Goal: Check status

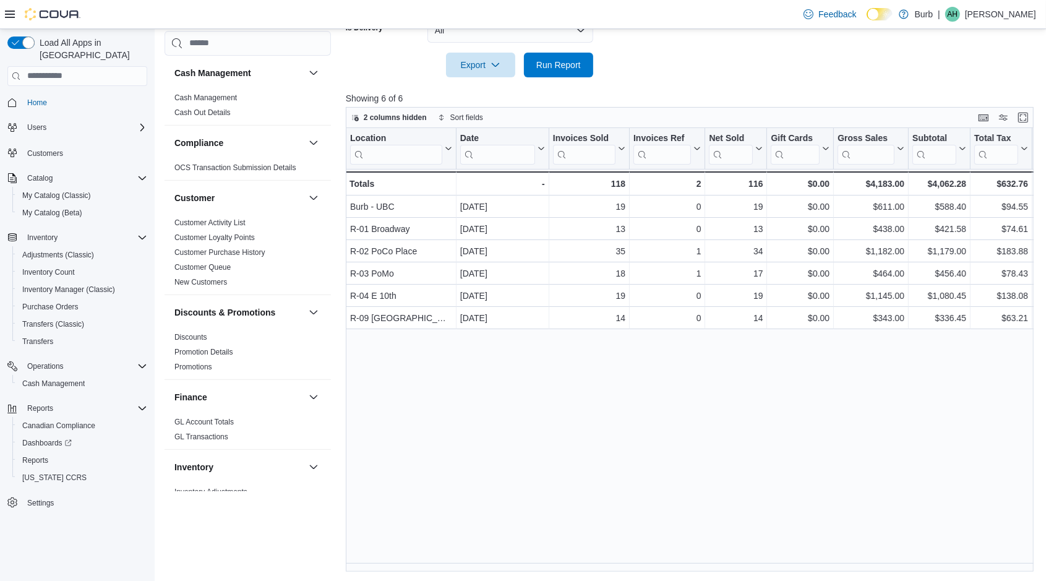
scroll to position [618, 0]
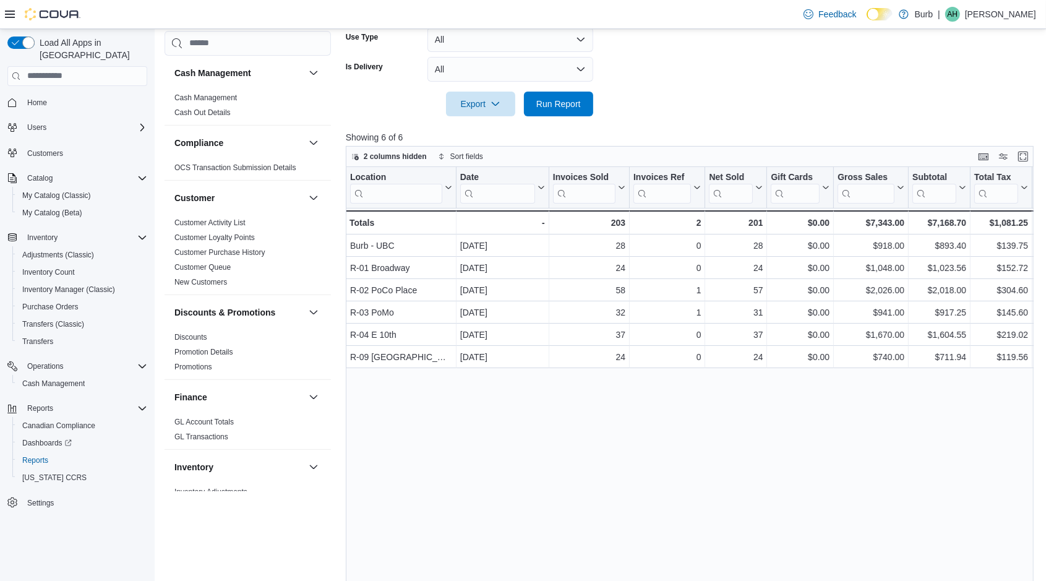
scroll to position [381, 0]
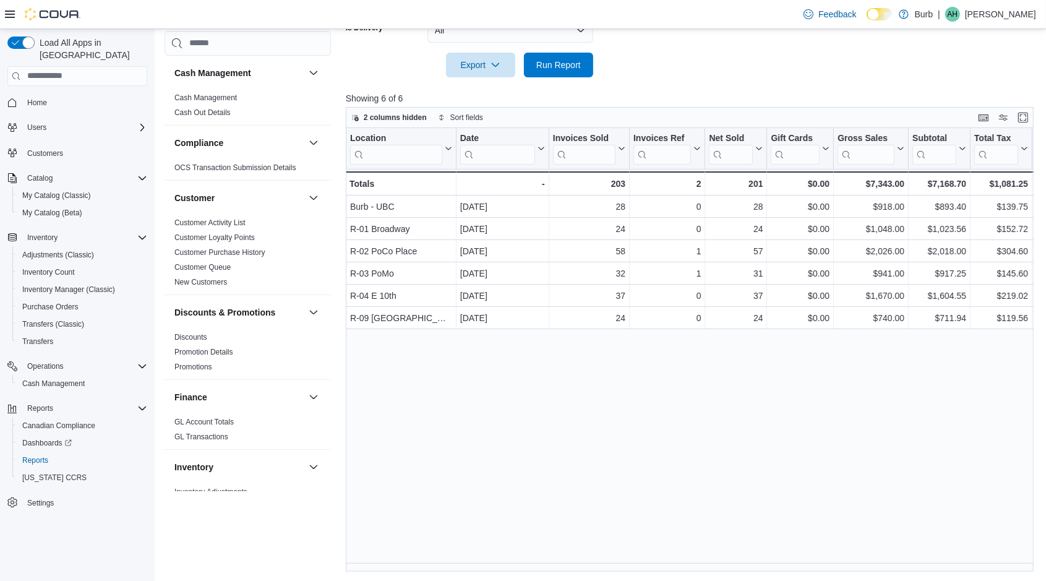
drag, startPoint x: 415, startPoint y: 561, endPoint x: 491, endPoint y: 550, distance: 76.2
click at [492, 549] on div "Location Click to view column header actions Date Click to view column header a…" at bounding box center [693, 350] width 695 height 444
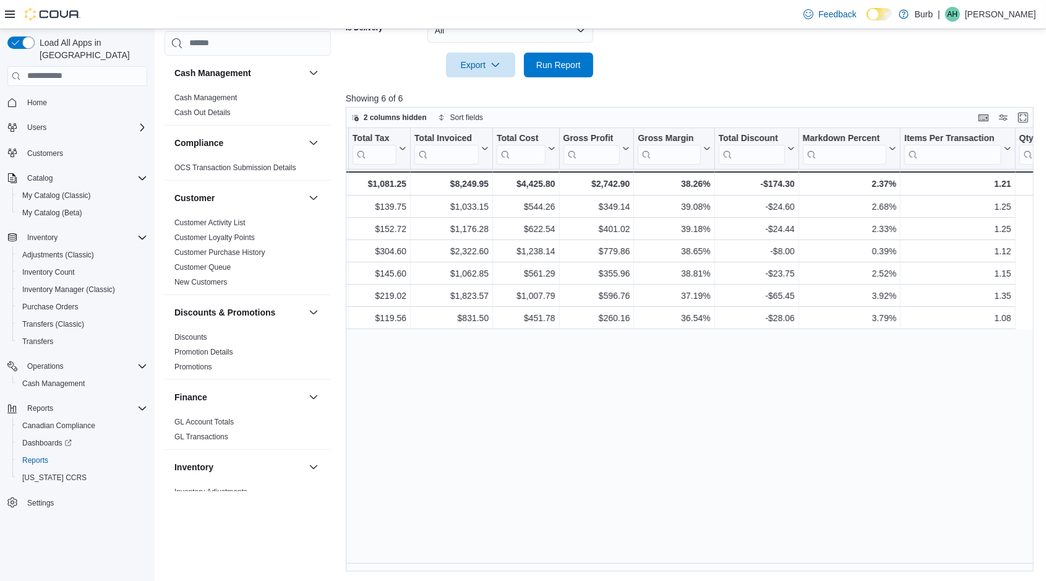
scroll to position [0, 0]
